Goal: Complete application form

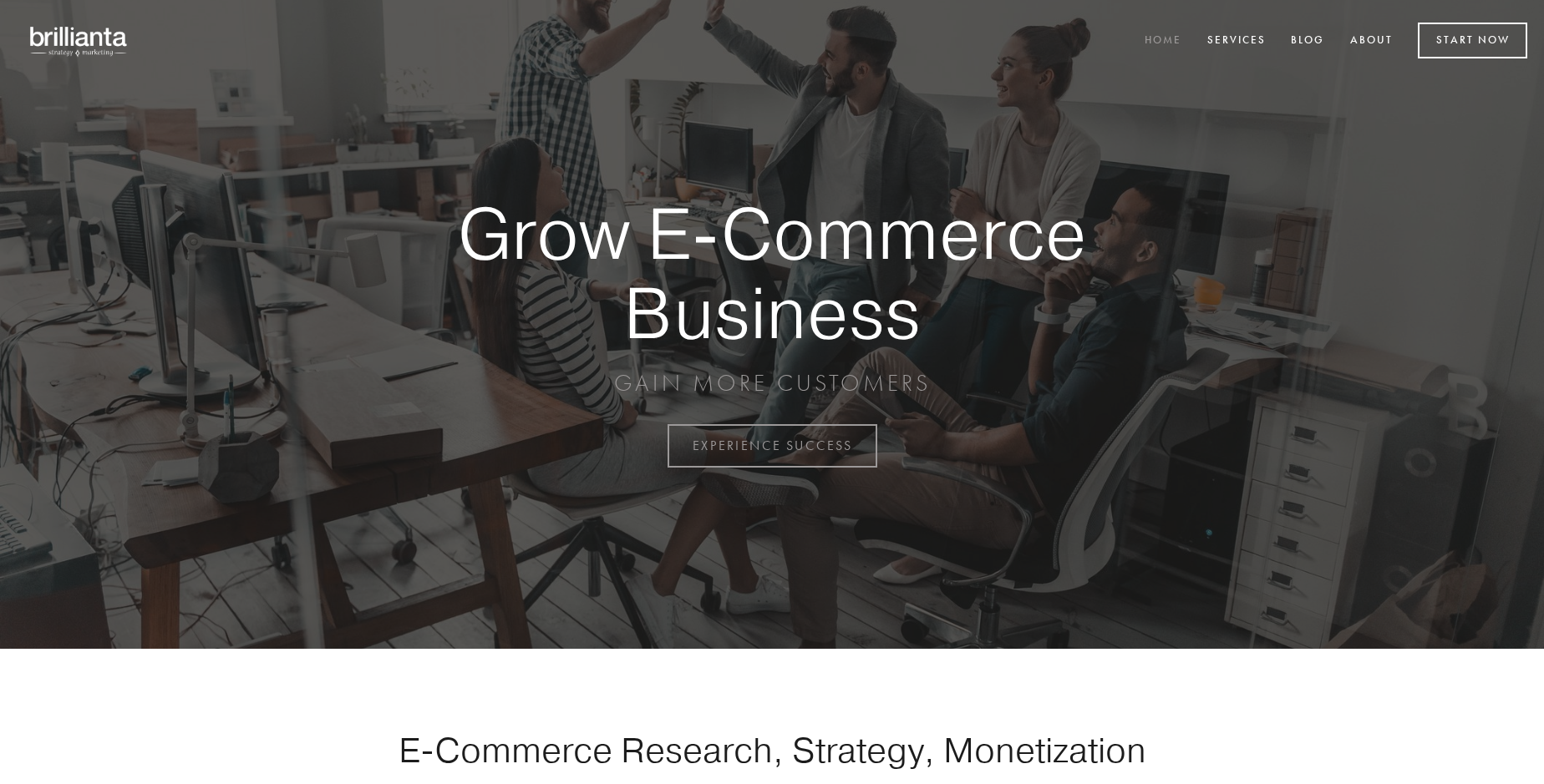
scroll to position [4376, 0]
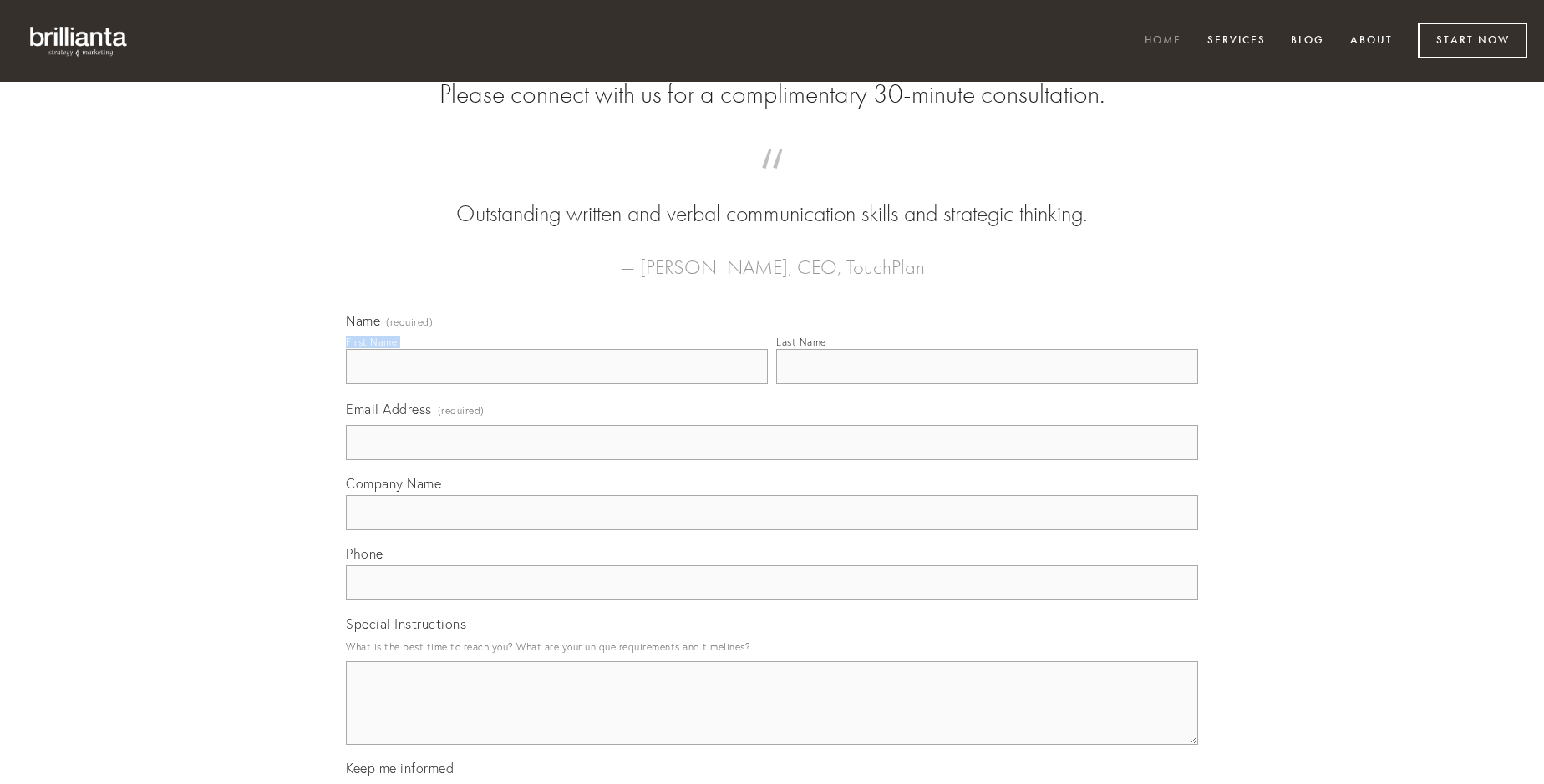
type input "[PERSON_NAME]"
click at [987, 384] on input "Last Name" at bounding box center [987, 366] width 422 height 35
type input "[PERSON_NAME]"
click at [772, 460] on input "Email Address (required)" at bounding box center [771, 443] width 852 height 35
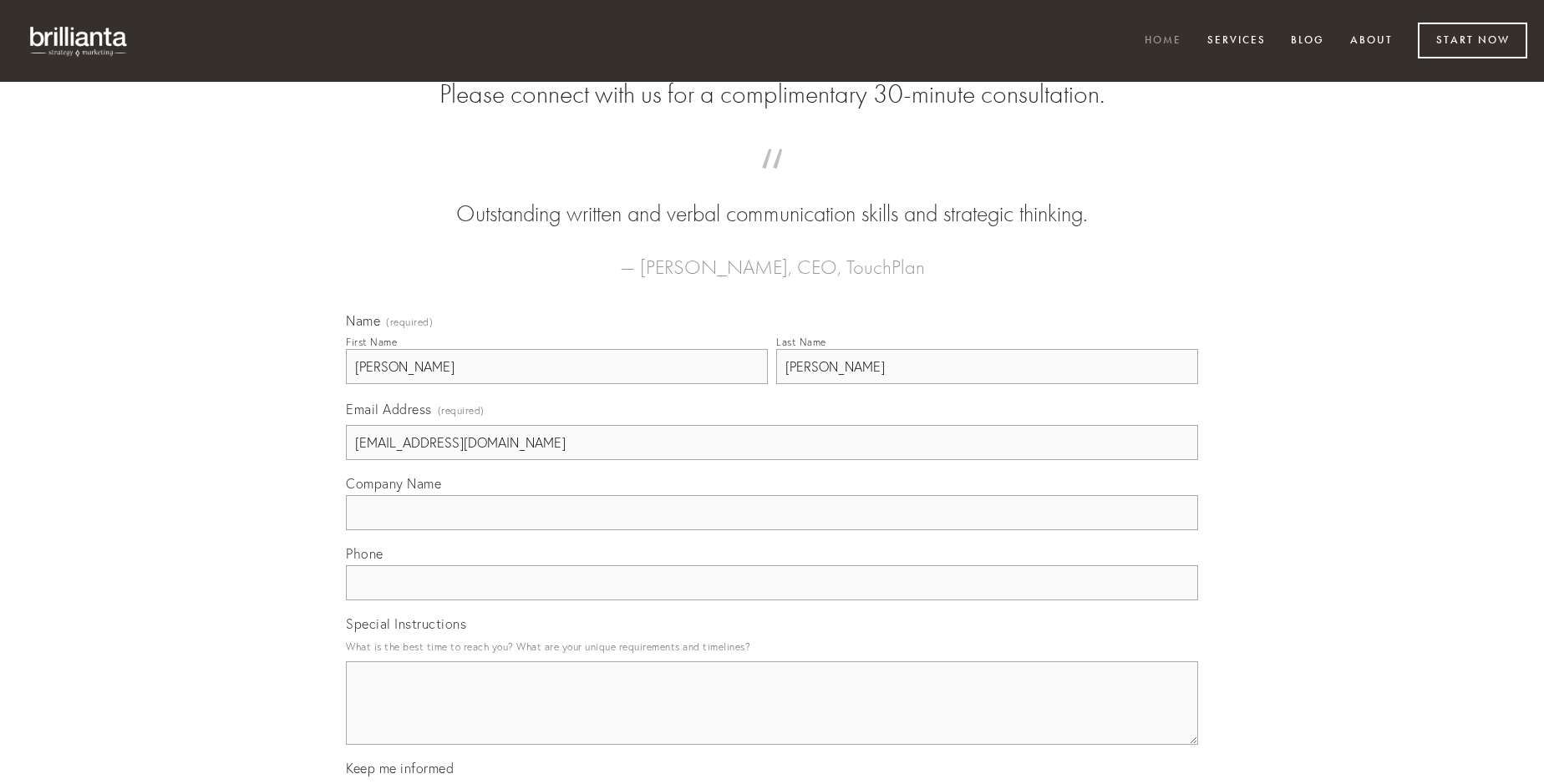
type input "[EMAIL_ADDRESS][DOMAIN_NAME]"
click at [772, 530] on input "Company Name" at bounding box center [771, 512] width 852 height 35
type input "ratione"
click at [772, 600] on input "text" at bounding box center [771, 583] width 852 height 35
click at [772, 718] on textarea "Special Instructions" at bounding box center [771, 703] width 852 height 84
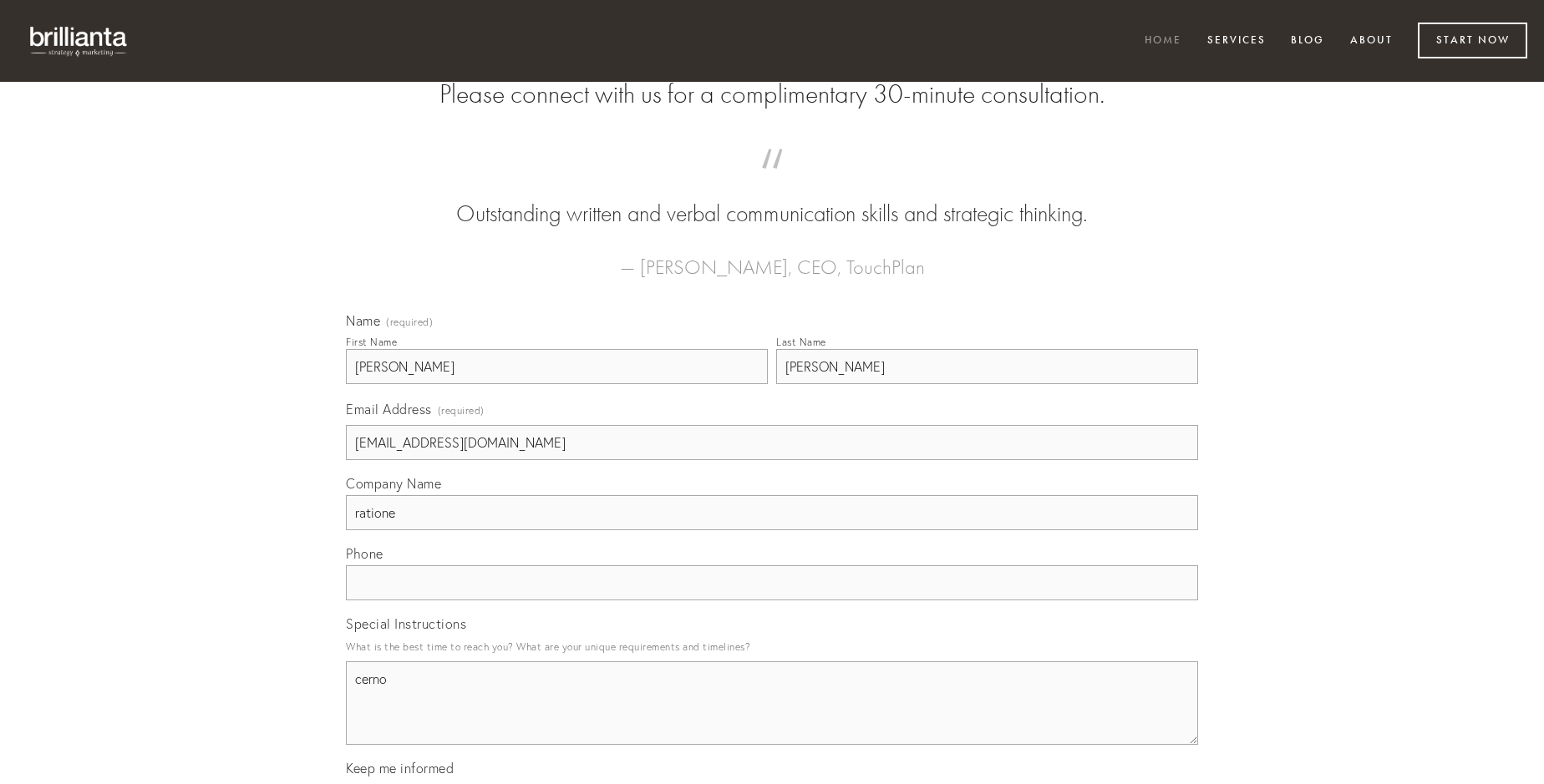
type textarea "cerno"
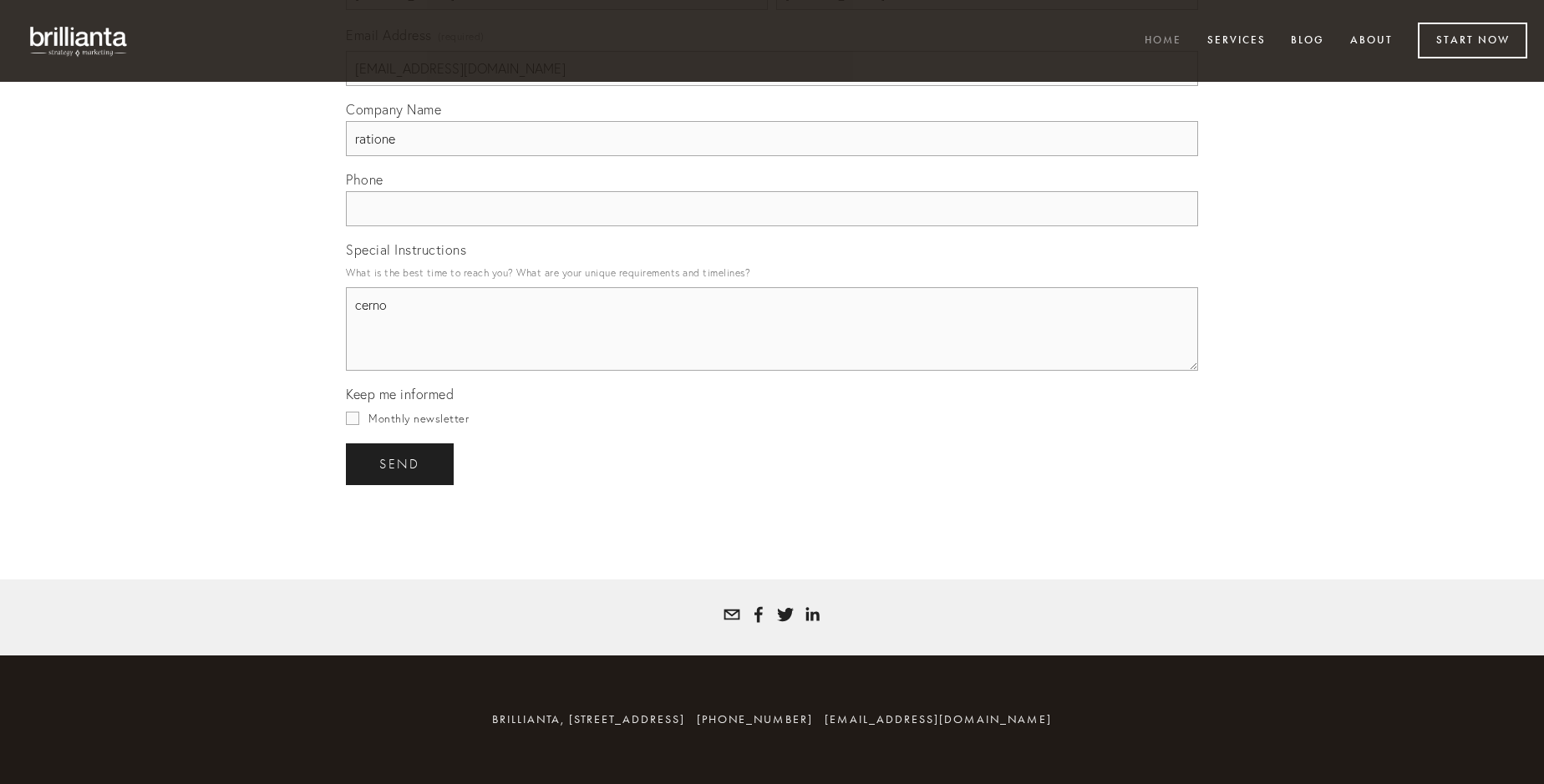
click at [401, 464] on span "send" at bounding box center [399, 464] width 41 height 15
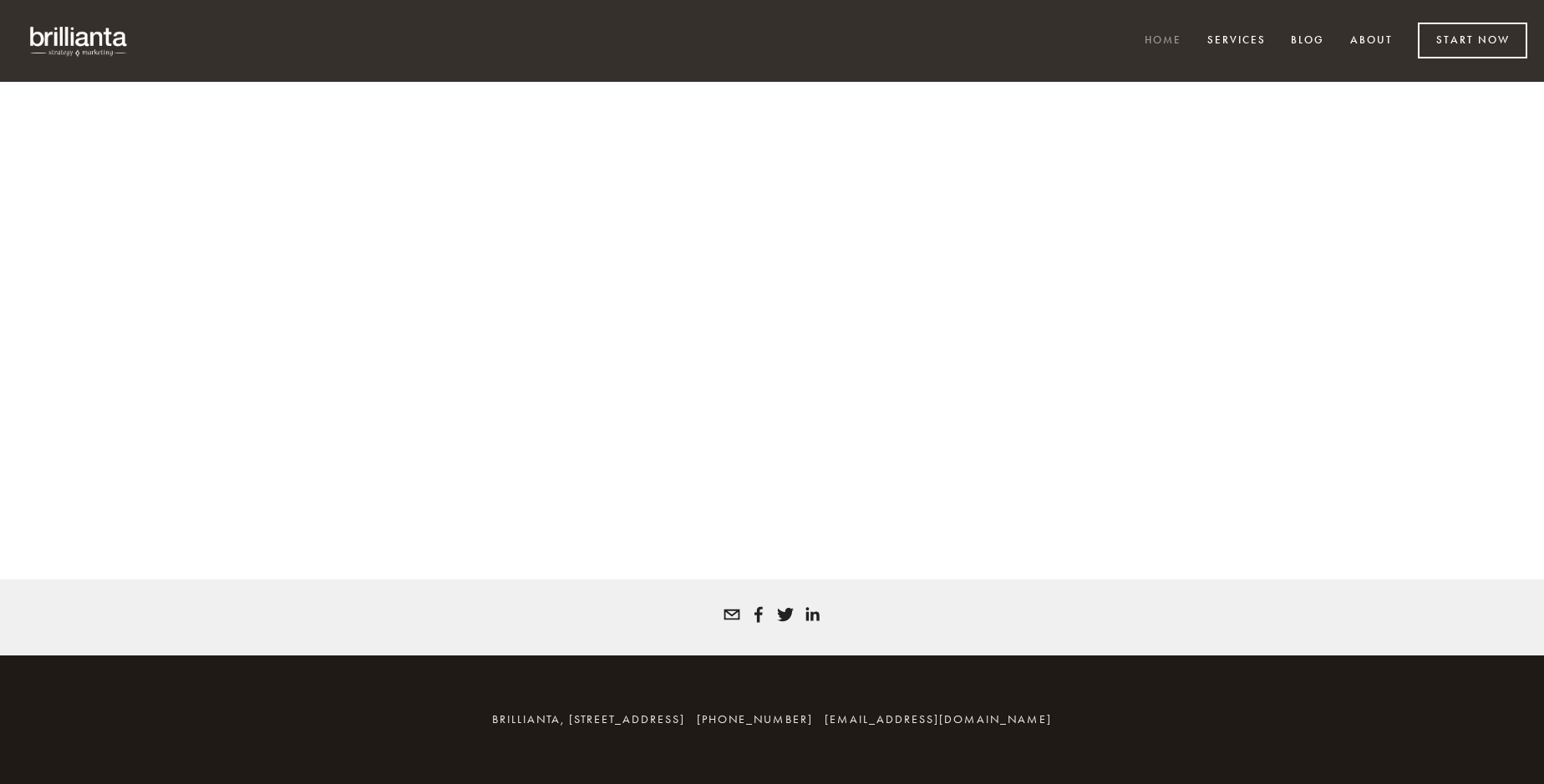
scroll to position [4354, 0]
